Goal: Information Seeking & Learning: Learn about a topic

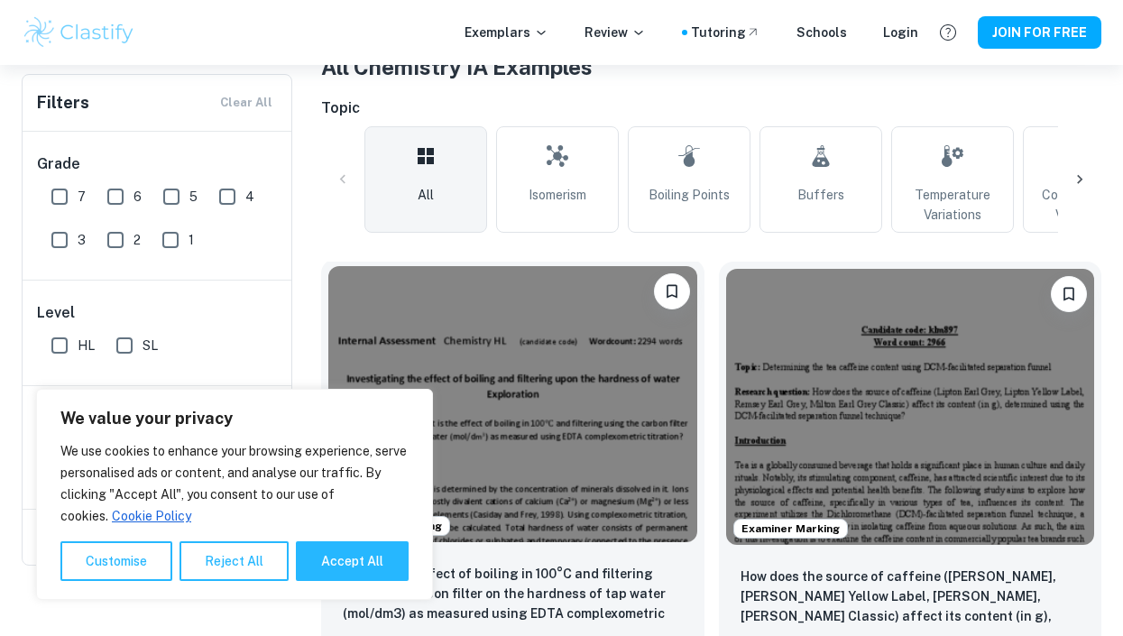
scroll to position [271, 0]
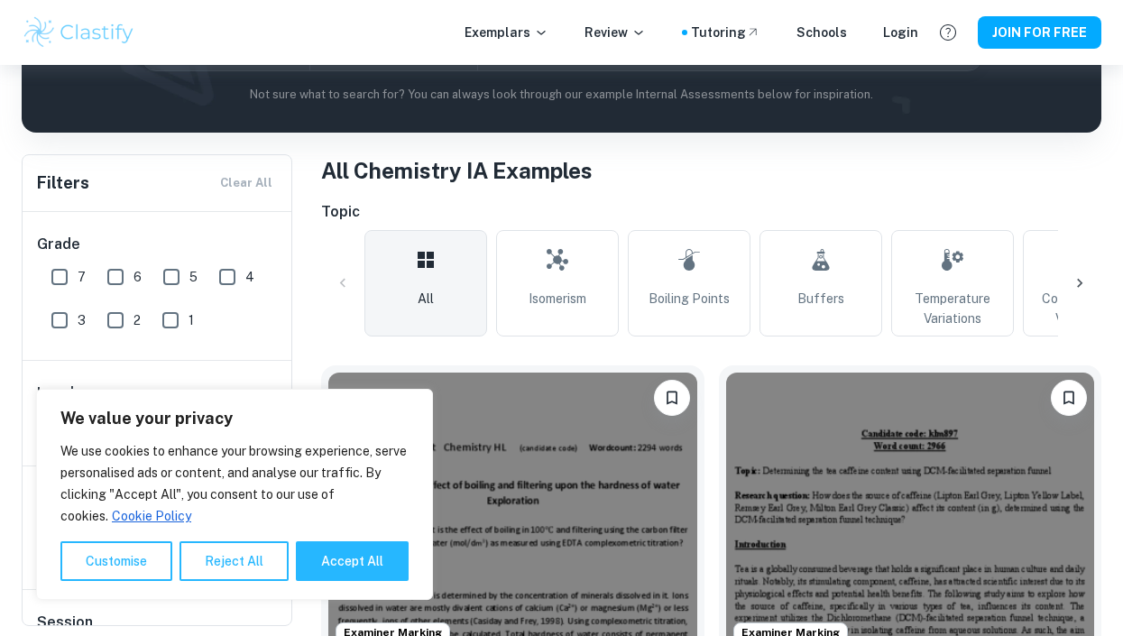
click at [1082, 287] on icon at bounding box center [1079, 283] width 18 height 18
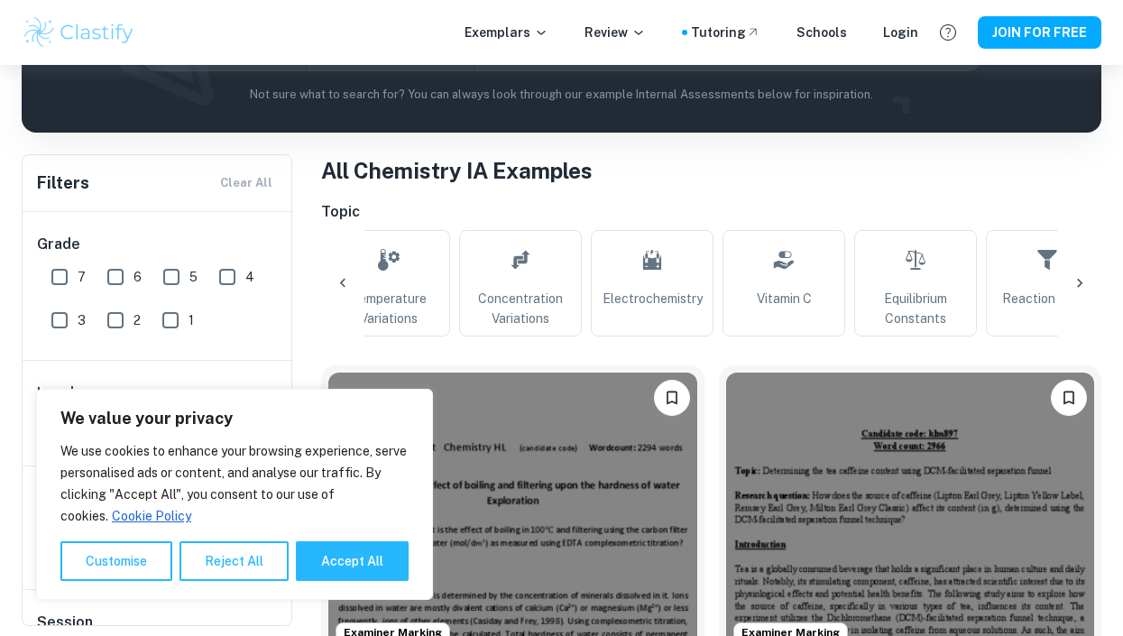
scroll to position [0, 604]
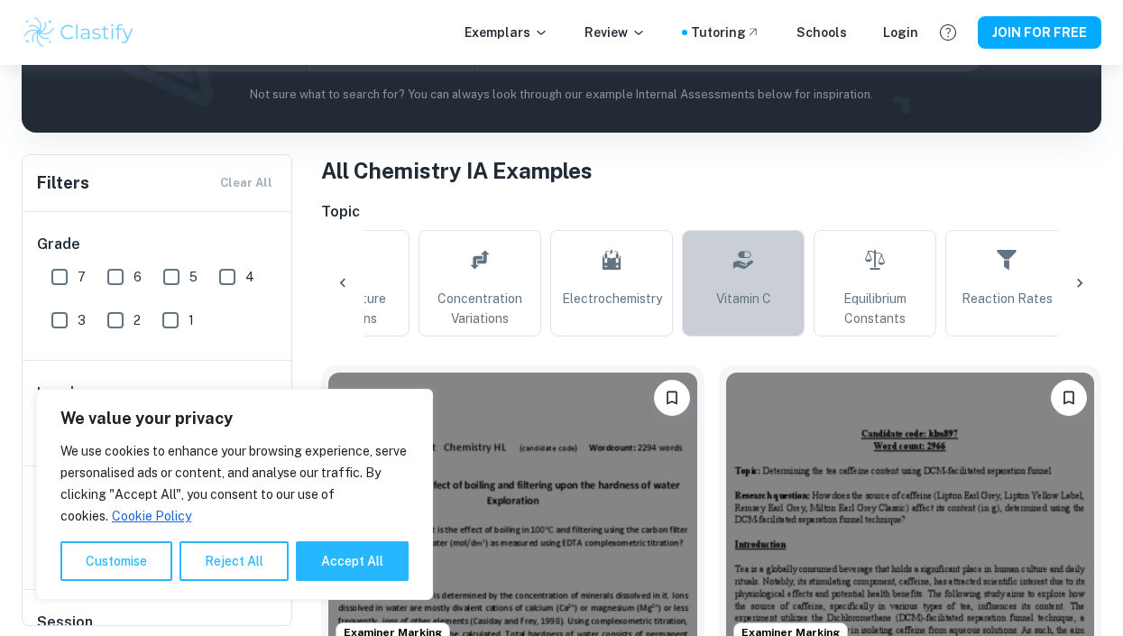
click at [708, 294] on link "Vitamin C" at bounding box center [743, 283] width 123 height 106
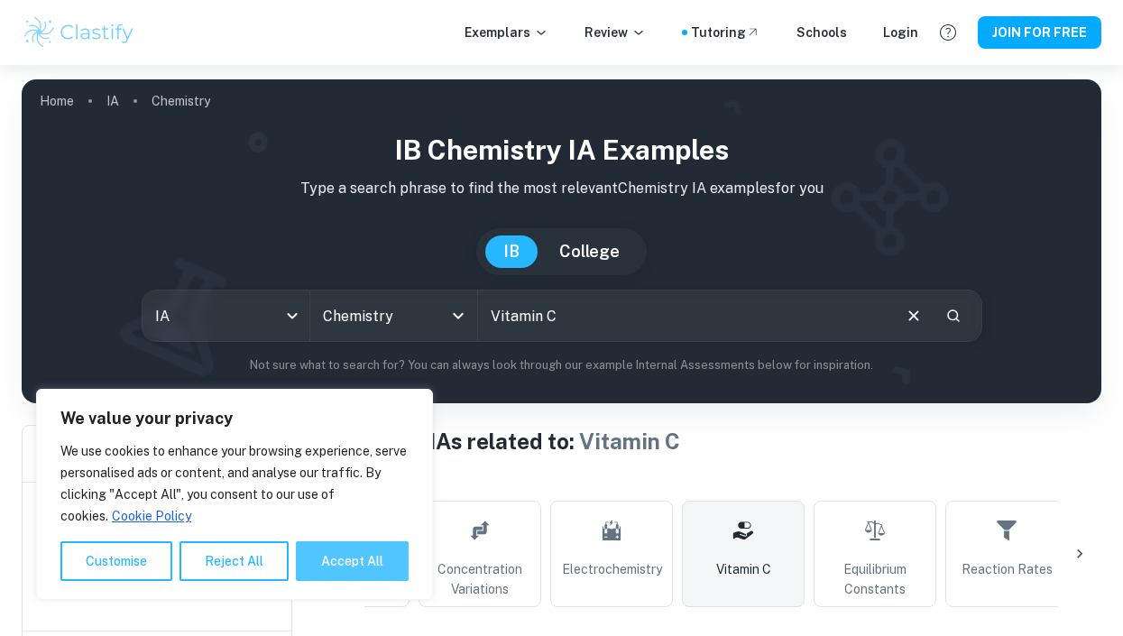
click at [359, 573] on button "Accept All" at bounding box center [352, 561] width 113 height 40
checkbox input "true"
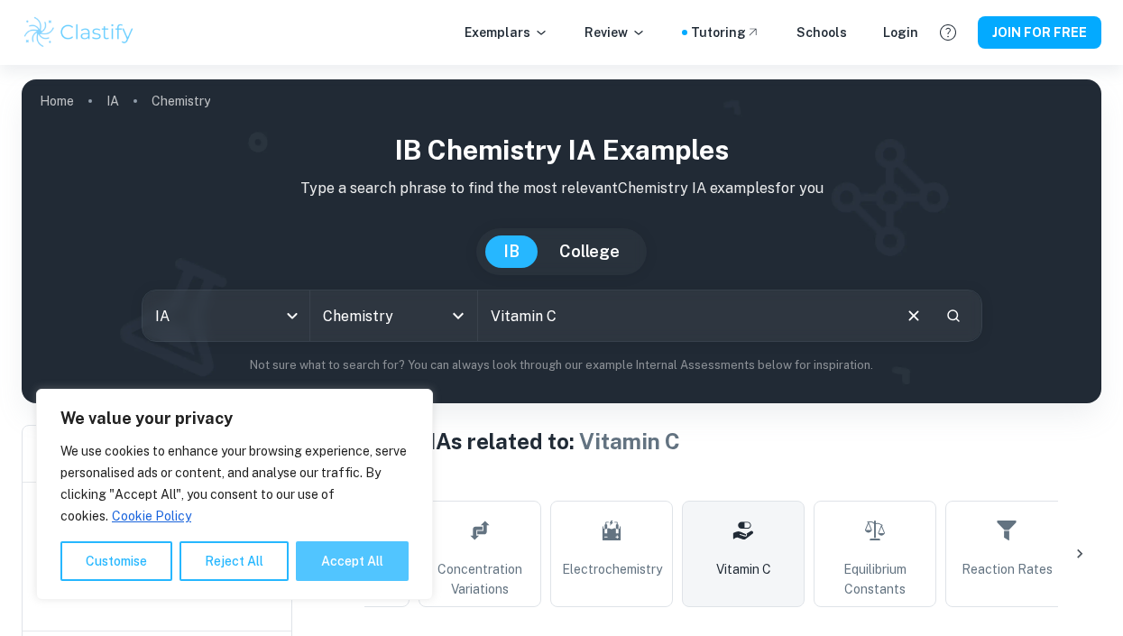
checkbox input "true"
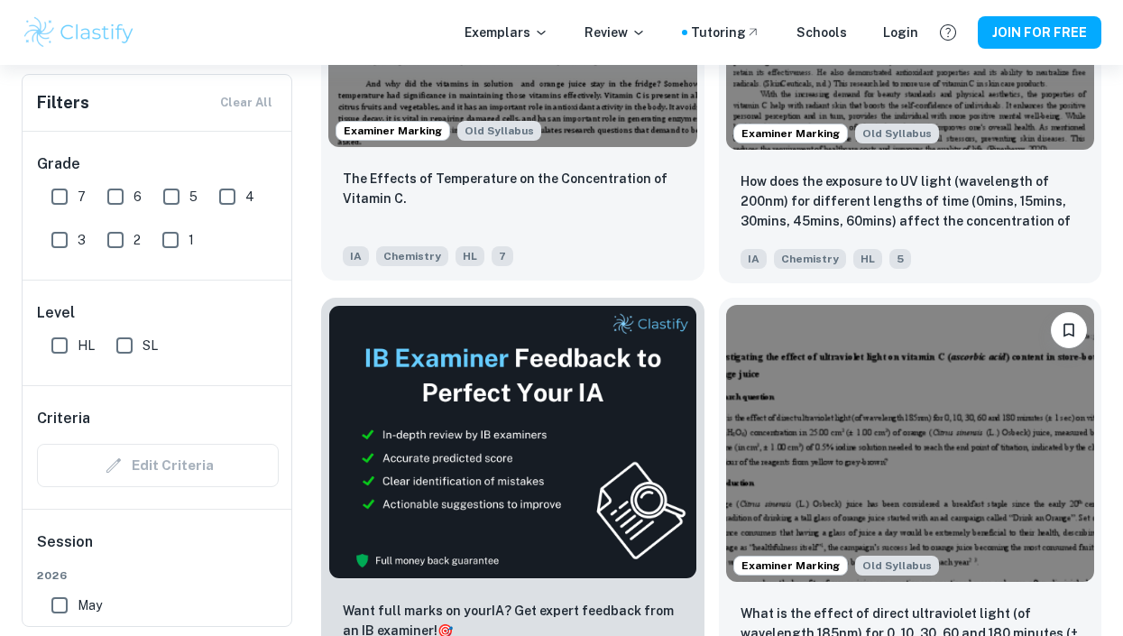
scroll to position [631, 0]
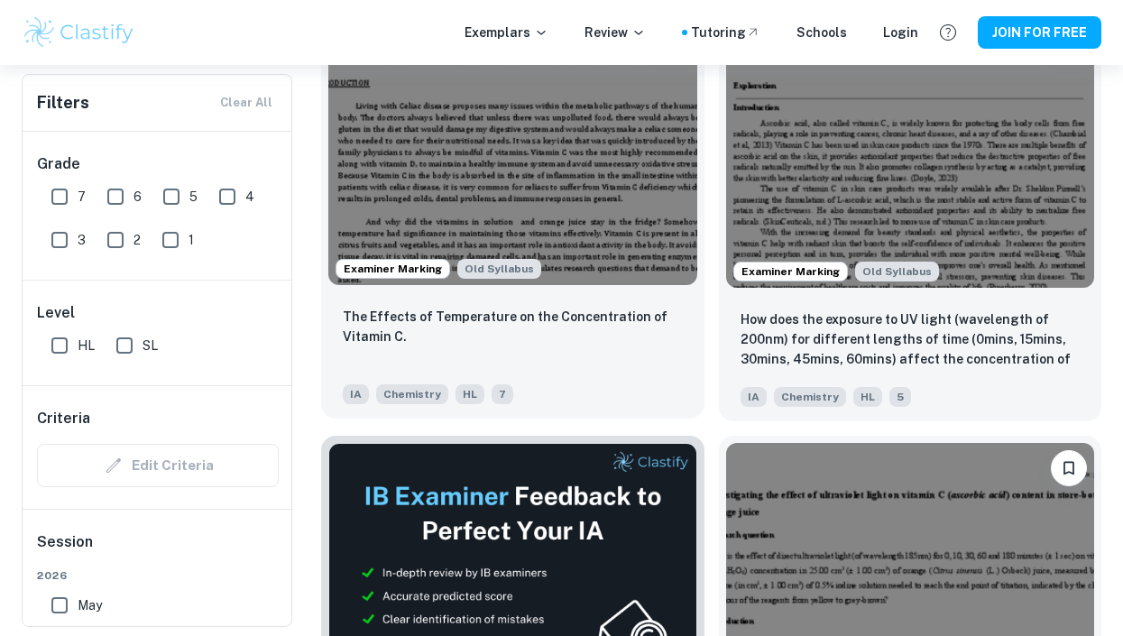
click at [561, 227] on img at bounding box center [512, 147] width 369 height 276
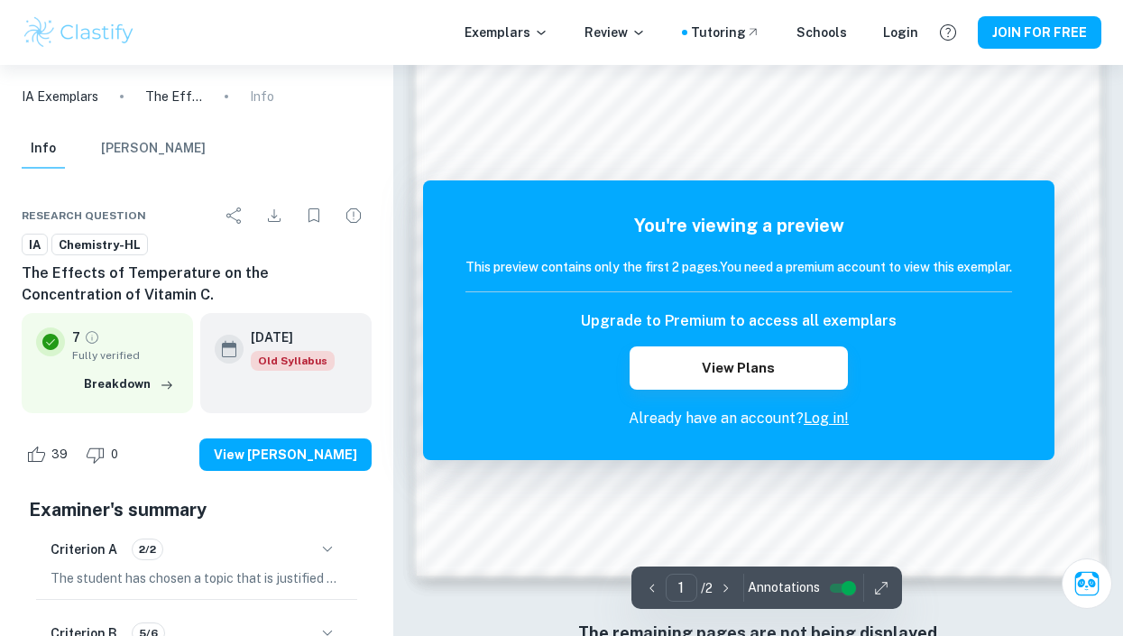
scroll to position [1507, 0]
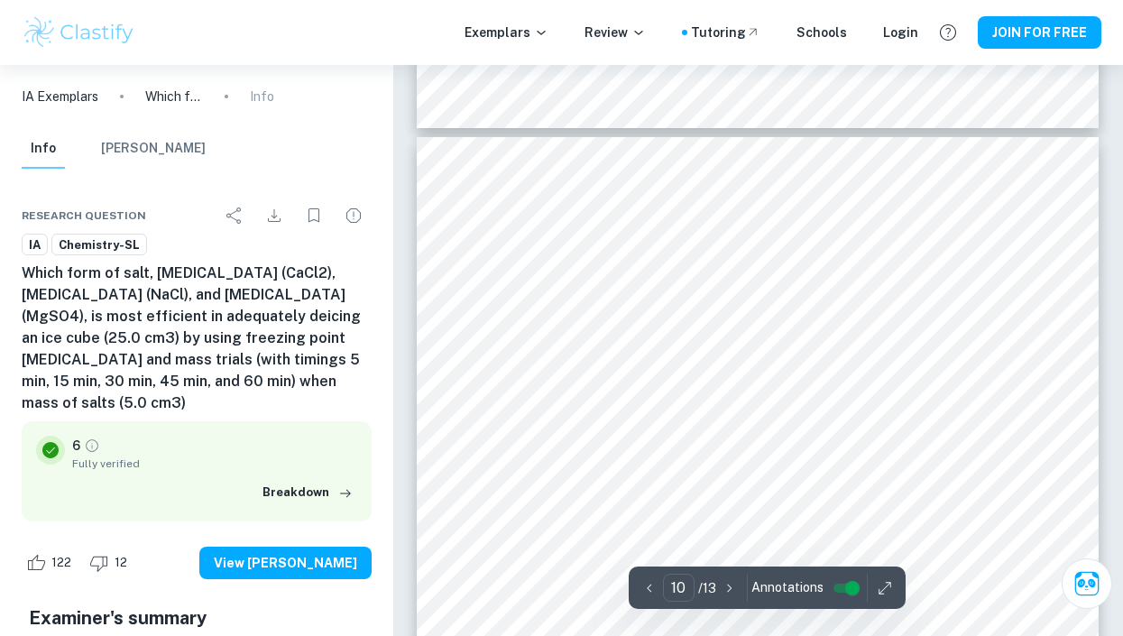
scroll to position [8657, 0]
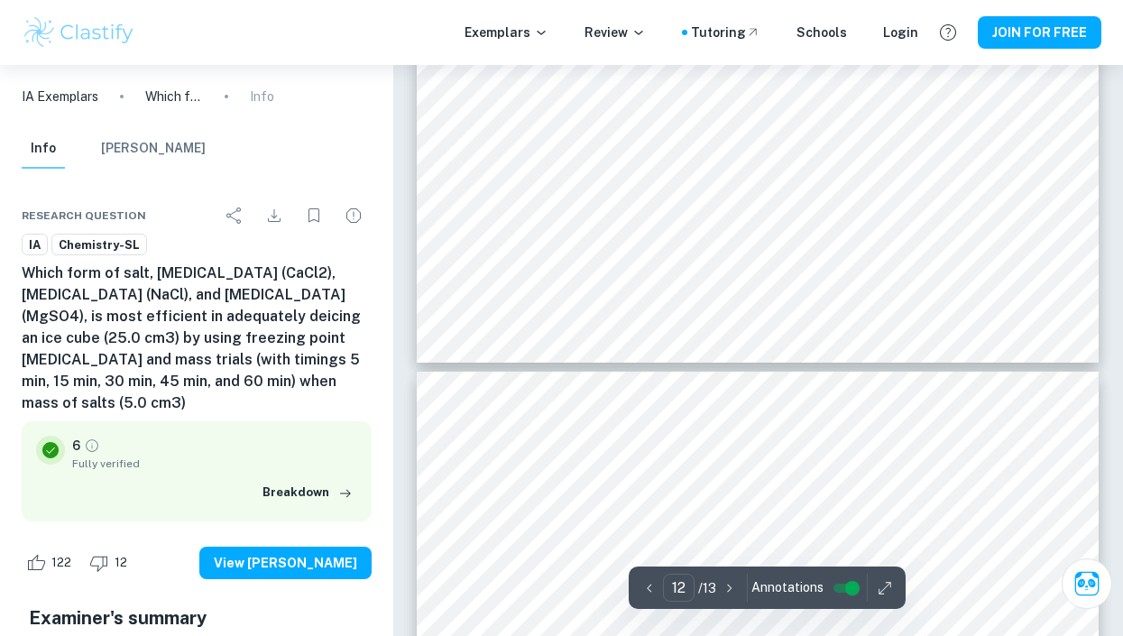
type input "13"
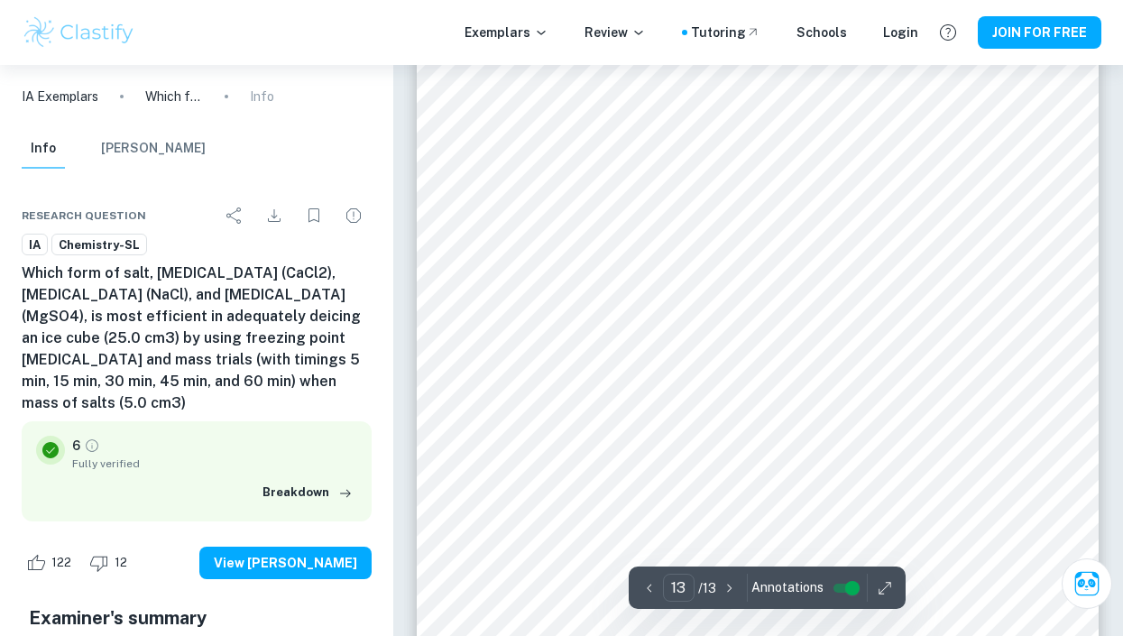
scroll to position [11372, 0]
